Goal: Find contact information: Find contact information

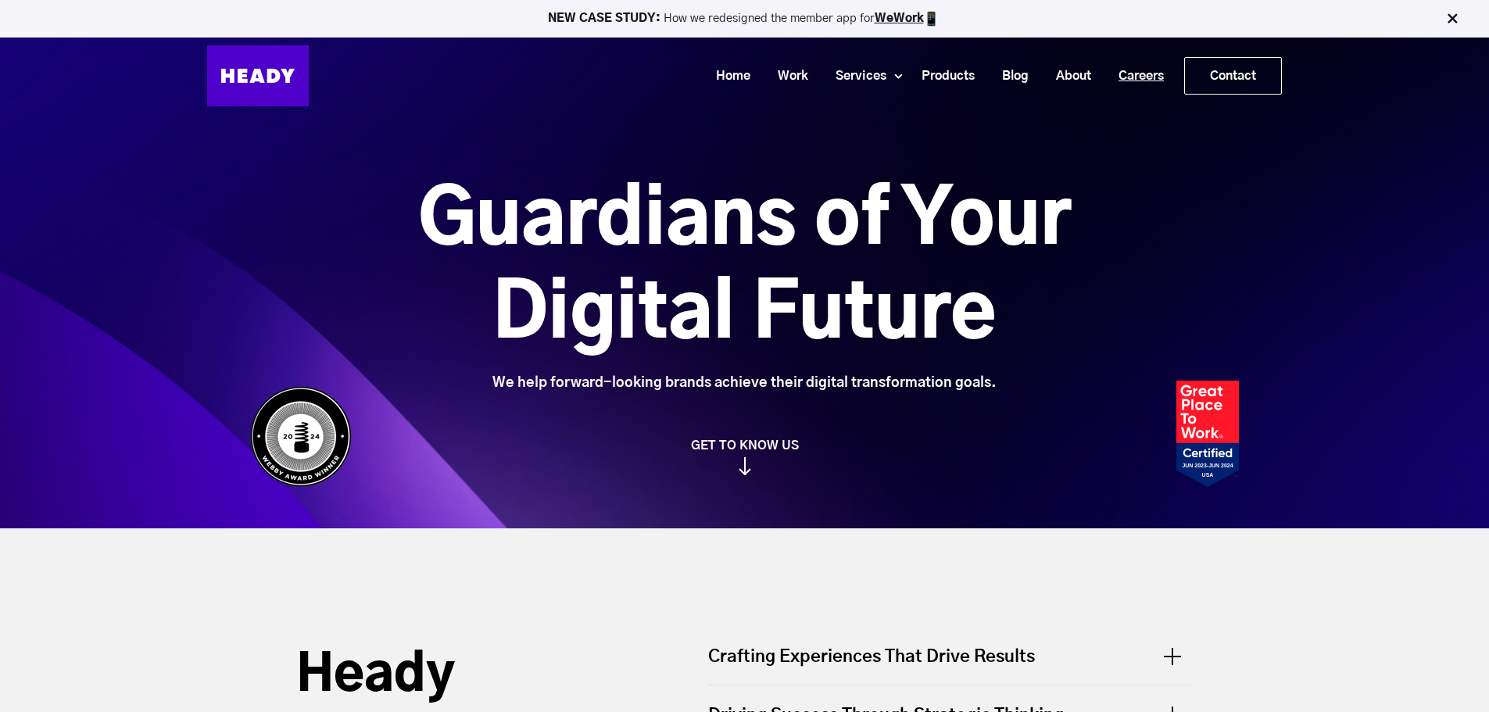
click at [1139, 80] on link "Careers" at bounding box center [1135, 76] width 73 height 29
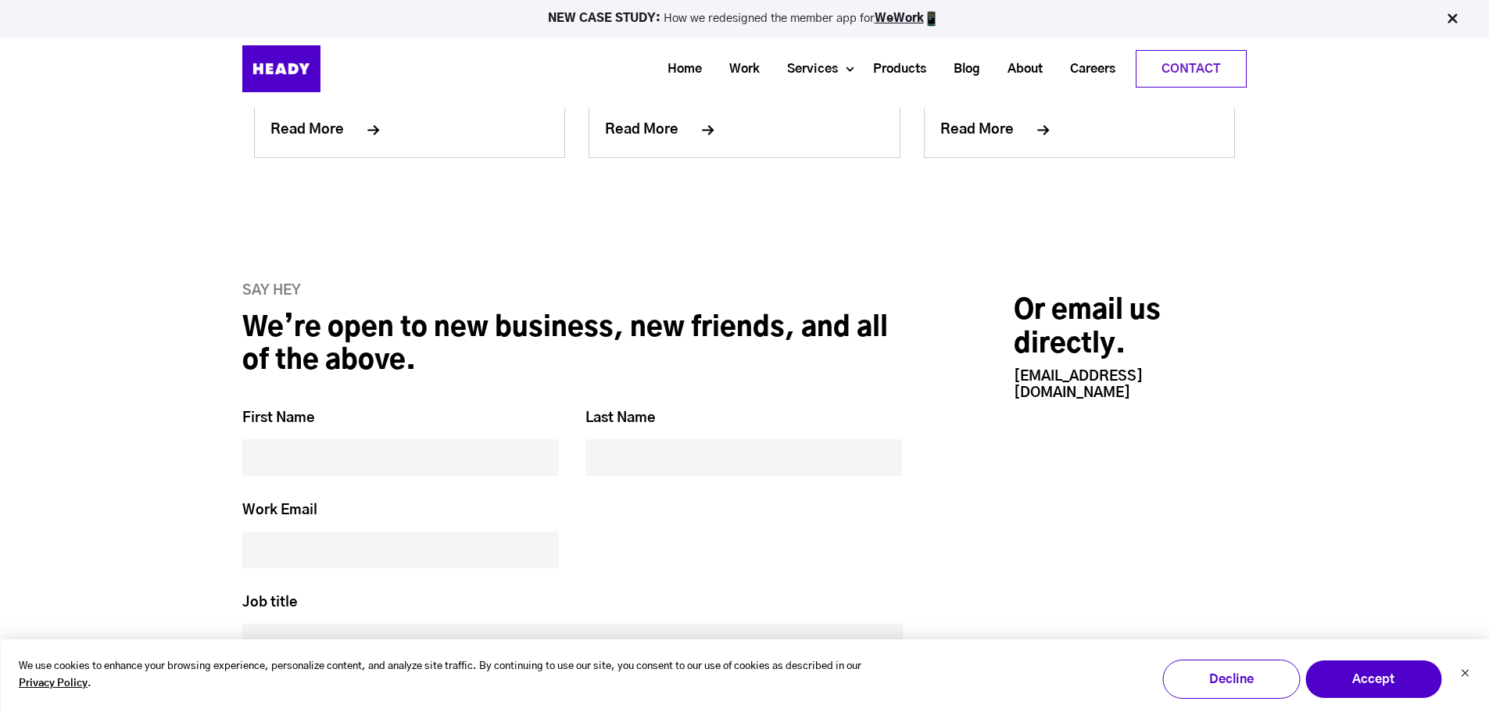
scroll to position [6174, 0]
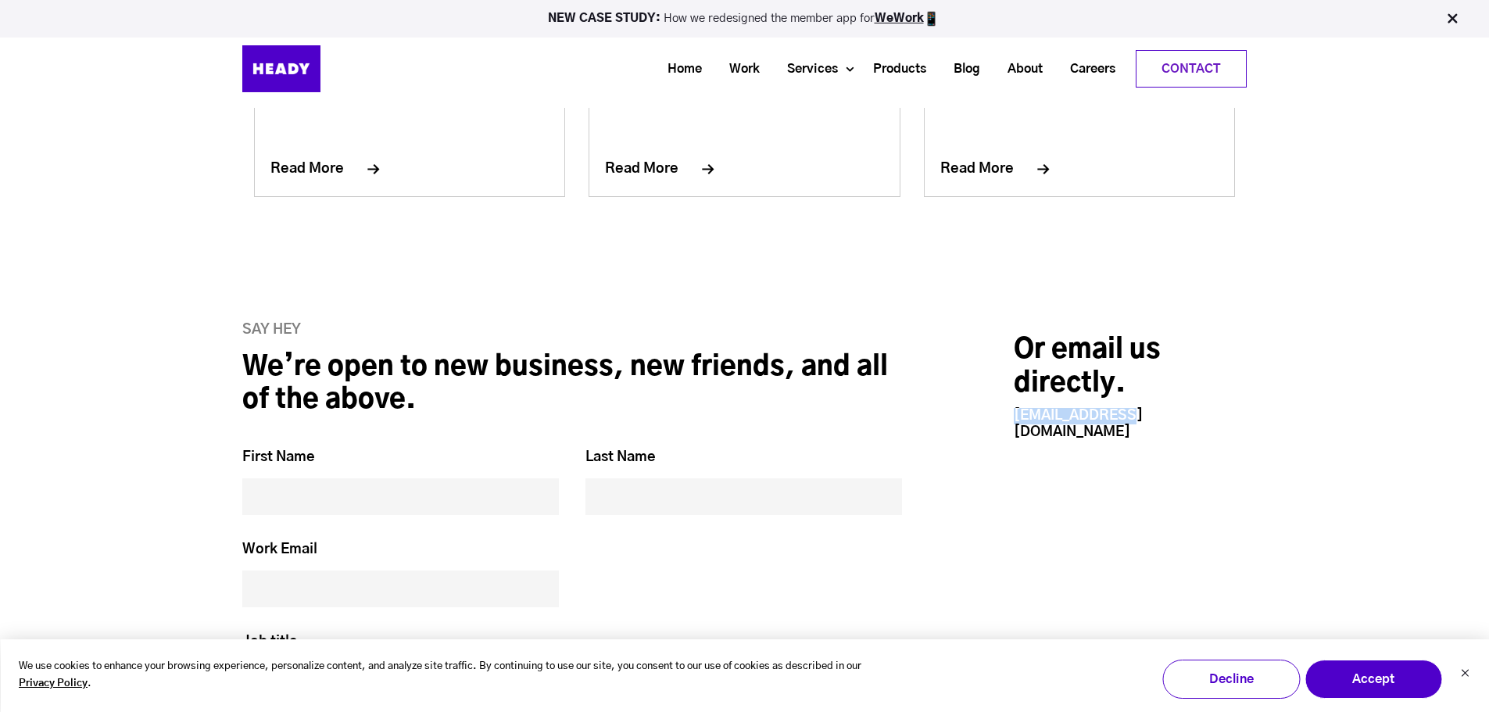
drag, startPoint x: 1012, startPoint y: 322, endPoint x: 1122, endPoint y: 322, distance: 110.2
click at [1122, 322] on div "Or email us directly. [EMAIL_ADDRESS][DOMAIN_NAME]" at bounding box center [1097, 647] width 302 height 651
copy link "[EMAIL_ADDRESS][DOMAIN_NAME]"
click at [1012, 390] on div "Or email us directly. [EMAIL_ADDRESS][DOMAIN_NAME]" at bounding box center [1097, 647] width 302 height 651
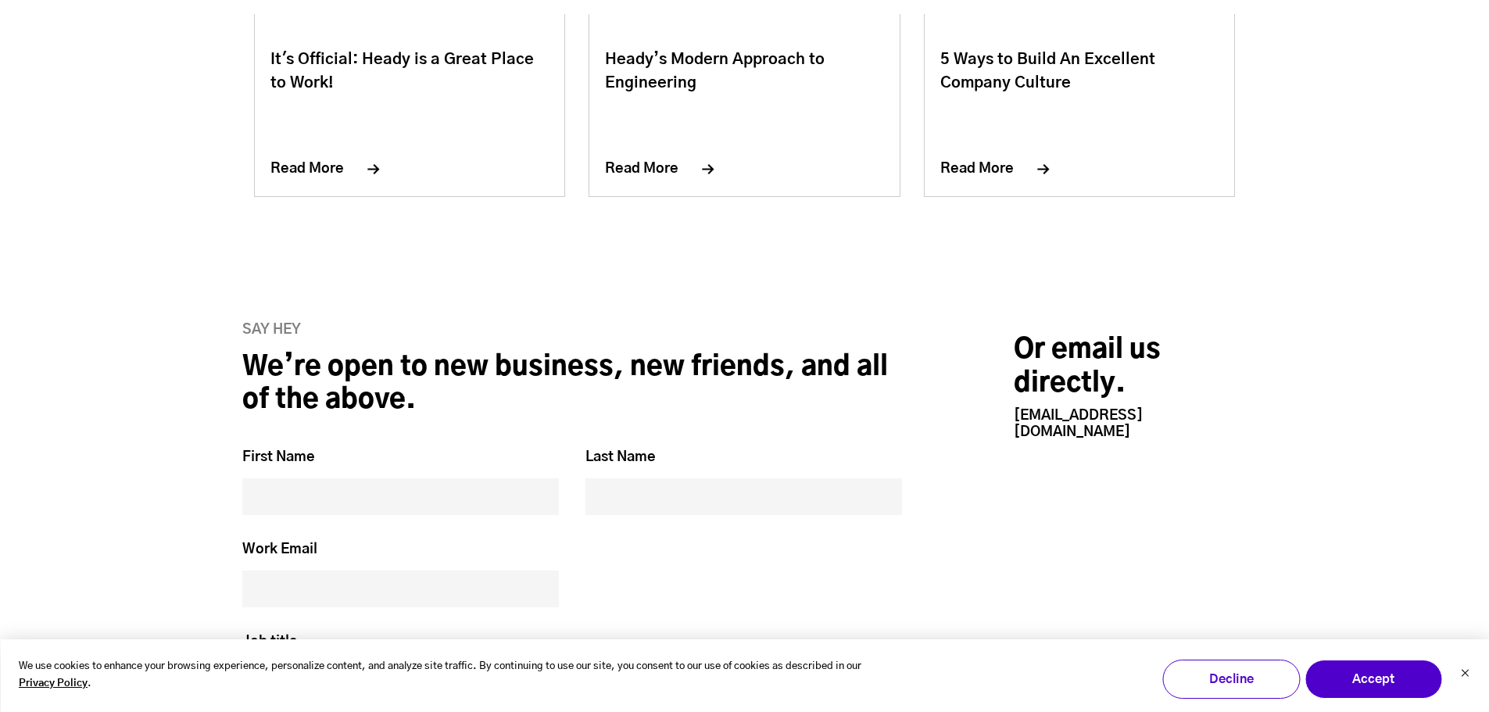
scroll to position [6896, 0]
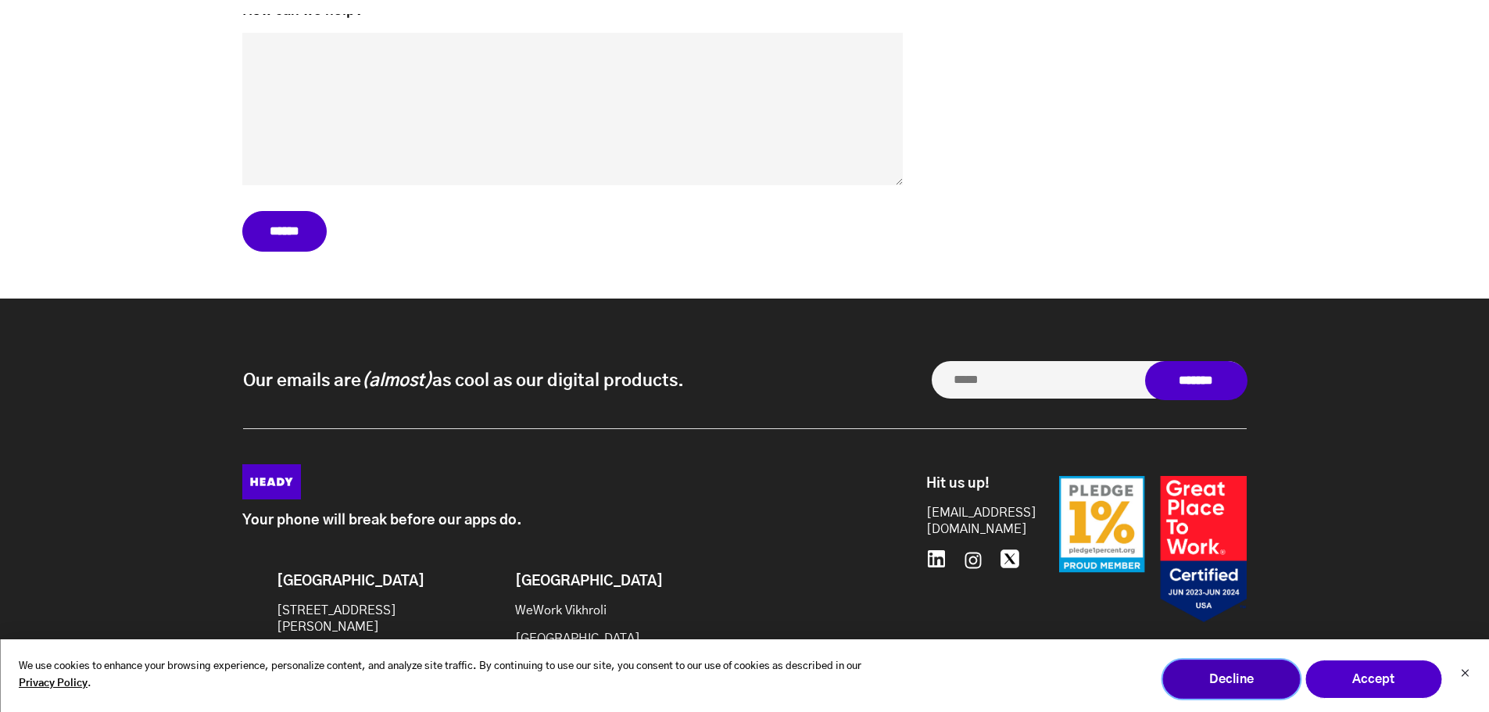
click at [1233, 674] on button "Decline" at bounding box center [1231, 679] width 138 height 39
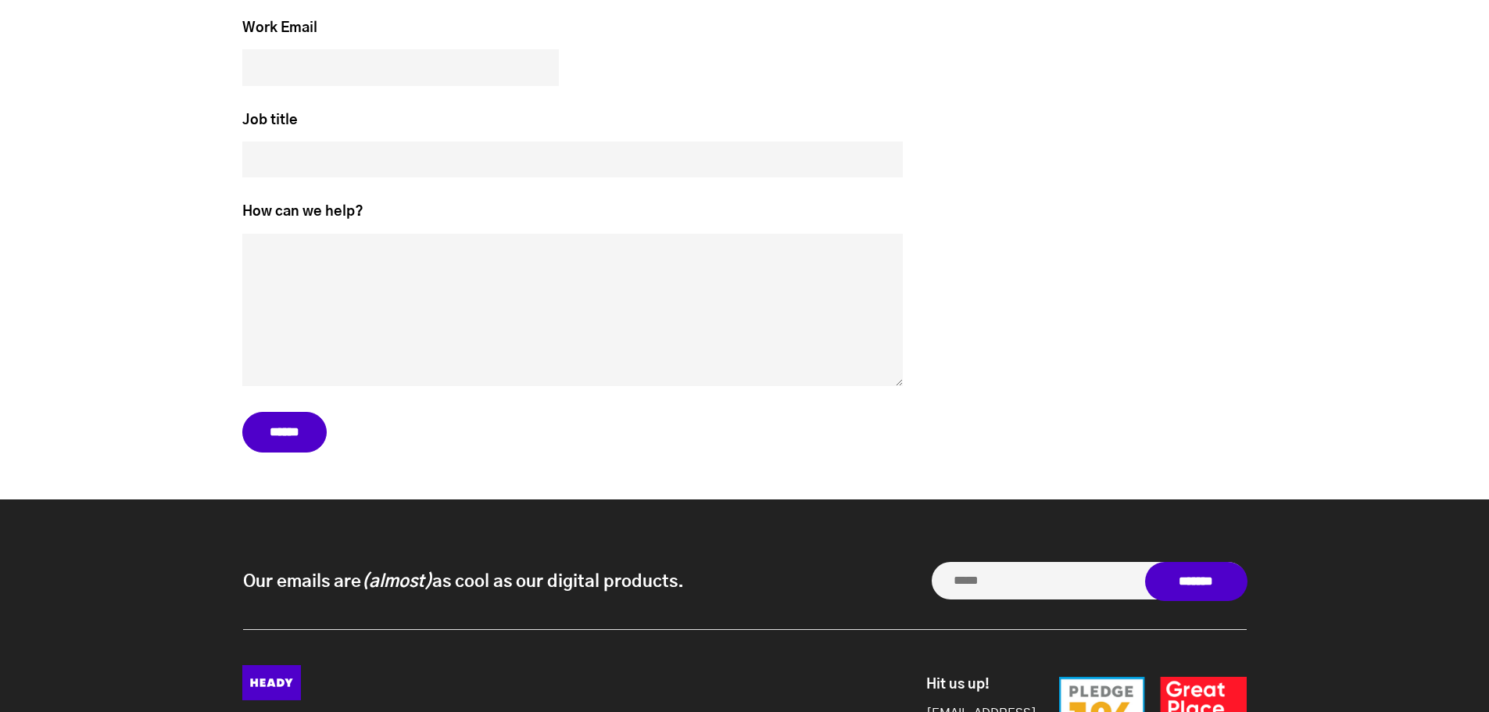
scroll to position [6896, 0]
